Goal: Information Seeking & Learning: Check status

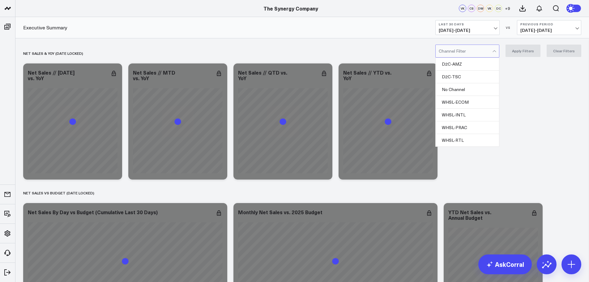
click at [494, 52] on div "Channel Filter" at bounding box center [468, 51] width 64 height 13
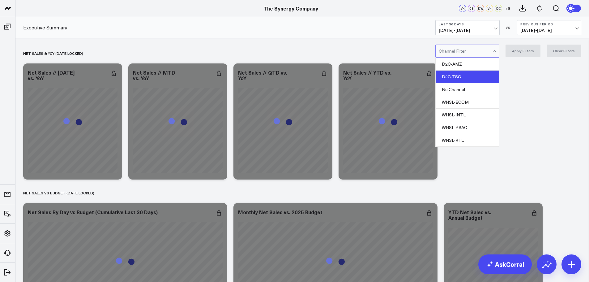
click at [477, 77] on div "D2C-TSC" at bounding box center [467, 77] width 63 height 13
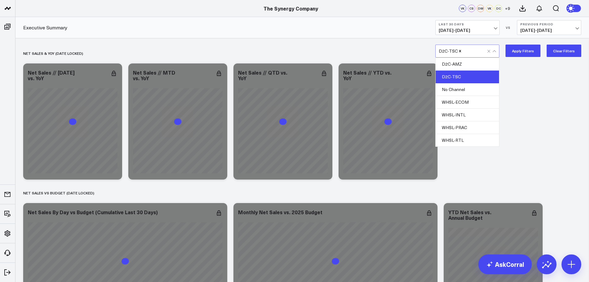
click at [523, 49] on button "Apply Filters" at bounding box center [523, 51] width 35 height 12
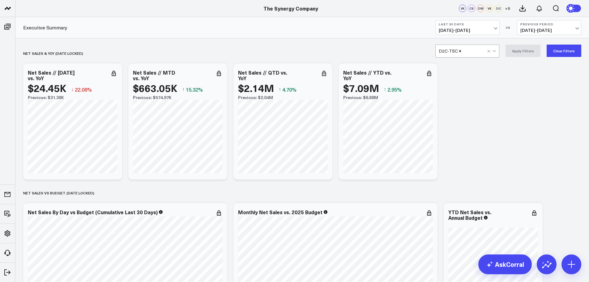
click at [535, 27] on button "Previous Period [DATE] - [DATE]" at bounding box center [549, 27] width 64 height 15
click at [531, 64] on link "YoY" at bounding box center [550, 65] width 64 height 12
click at [477, 48] on div at bounding box center [474, 51] width 25 height 12
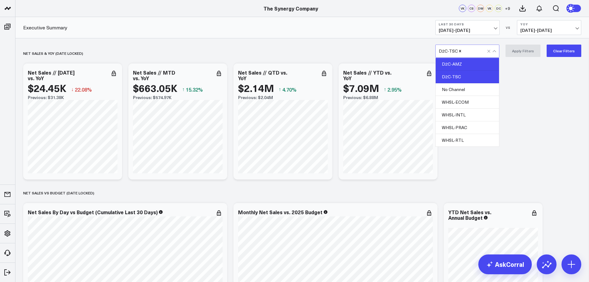
click at [465, 62] on div "D2C-AMZ" at bounding box center [467, 64] width 63 height 13
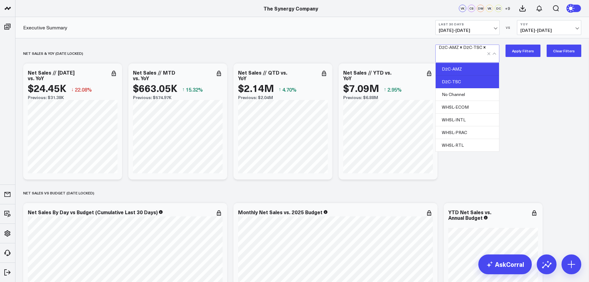
click at [463, 75] on div "D2C-TSC" at bounding box center [467, 81] width 63 height 13
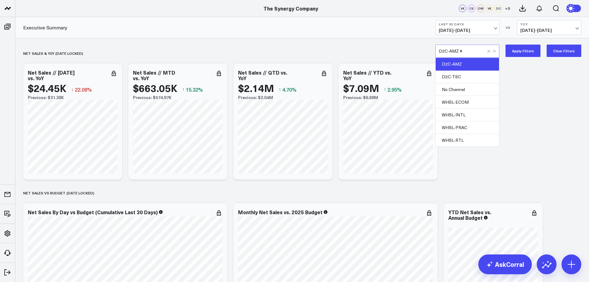
click at [520, 52] on button "Apply Filters" at bounding box center [523, 51] width 35 height 12
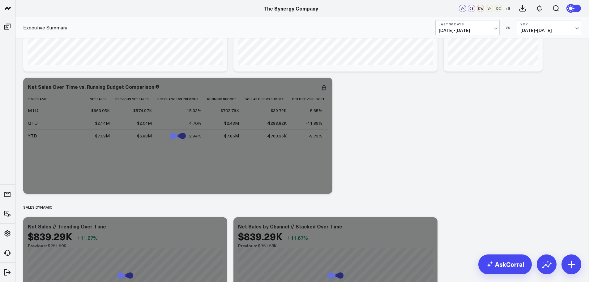
scroll to position [278, 0]
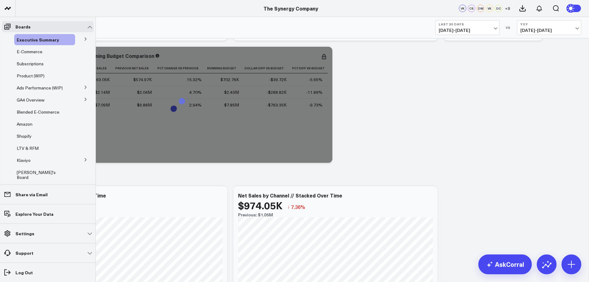
click at [84, 37] on icon at bounding box center [86, 39] width 4 height 4
click at [32, 52] on span "Ship Date" at bounding box center [29, 51] width 19 height 6
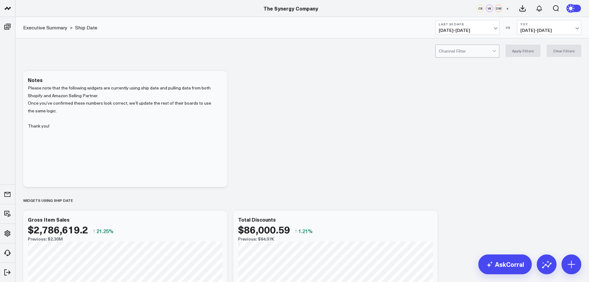
click at [460, 55] on div at bounding box center [466, 51] width 54 height 12
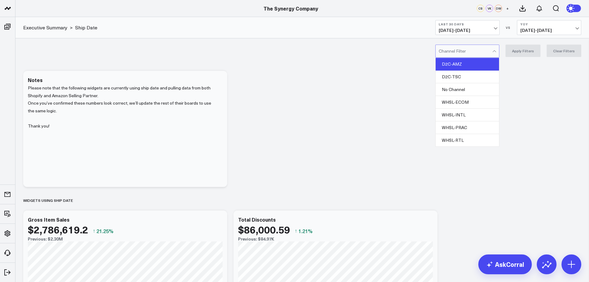
click at [459, 62] on div "D2C-AMZ" at bounding box center [467, 64] width 63 height 13
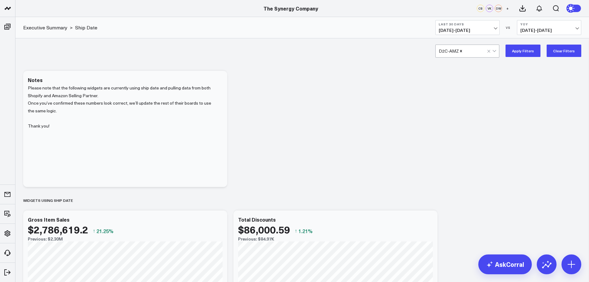
click at [515, 50] on button "Apply Filters" at bounding box center [523, 51] width 35 height 12
